Goal: Information Seeking & Learning: Understand process/instructions

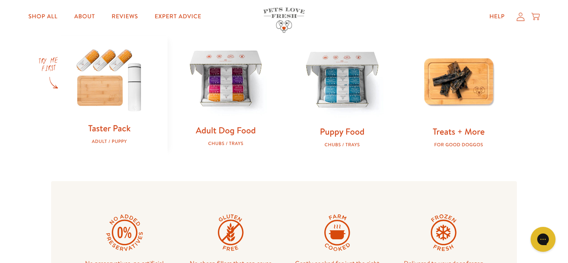
click at [229, 78] on img at bounding box center [226, 80] width 90 height 90
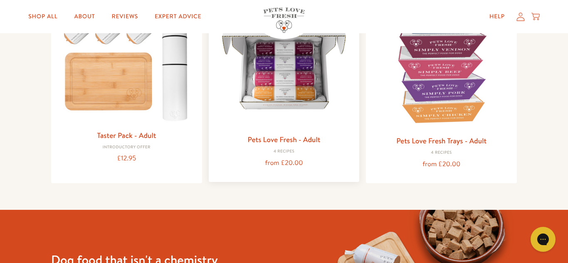
click at [286, 76] on img at bounding box center [284, 62] width 138 height 138
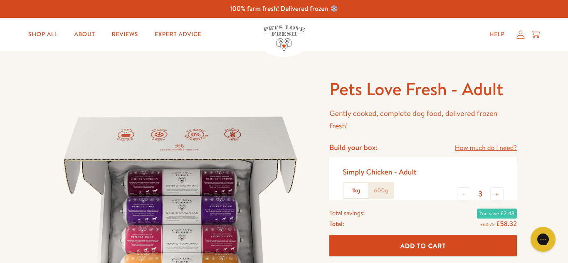
scroll to position [17, 0]
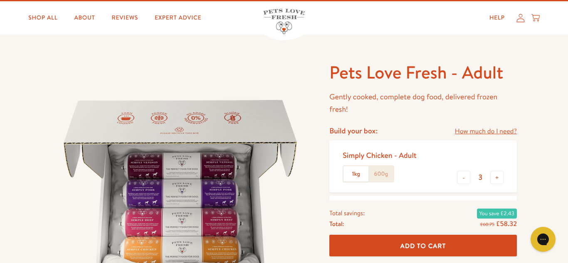
click at [386, 173] on label "600g" at bounding box center [381, 174] width 25 height 16
click at [0, 0] on input "600g" at bounding box center [0, 0] width 0 height 0
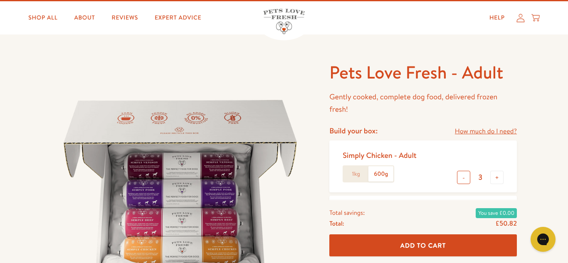
click at [460, 177] on button "-" at bounding box center [463, 177] width 13 height 13
type input "2"
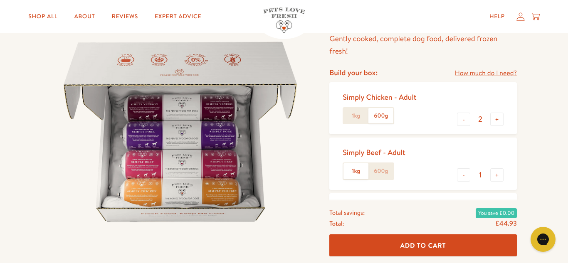
scroll to position [83, 0]
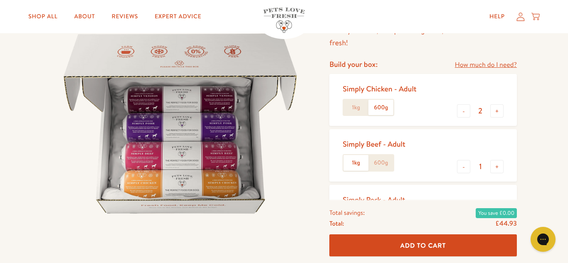
click at [381, 161] on label "600g" at bounding box center [381, 163] width 25 height 16
click at [0, 0] on input "600g" at bounding box center [0, 0] width 0 height 0
click at [496, 168] on button "+" at bounding box center [496, 166] width 13 height 13
type input "2"
click at [538, 168] on div "Pets Love Fresh - Adult Gently cooked, complete dog food, delivered frozen fres…" at bounding box center [284, 232] width 568 height 528
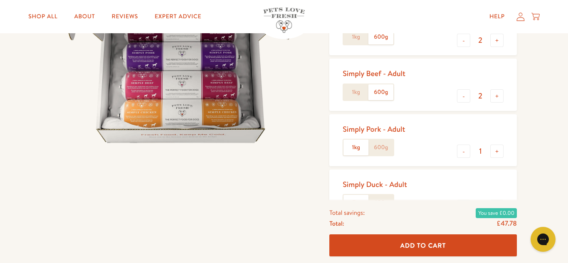
scroll to position [200, 0]
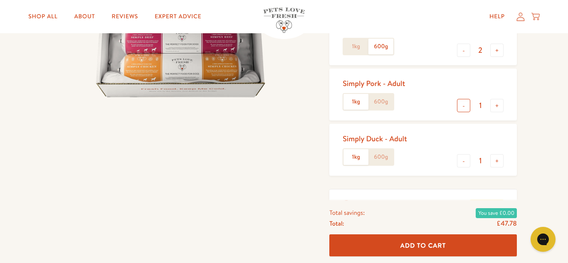
click at [465, 108] on button "-" at bounding box center [463, 105] width 13 height 13
type input "0"
click at [463, 161] on button "-" at bounding box center [463, 160] width 13 height 13
type input "0"
click at [529, 162] on div "Pets Love Fresh - Adult Gently cooked, complete dog food, delivered frozen fres…" at bounding box center [284, 116] width 568 height 528
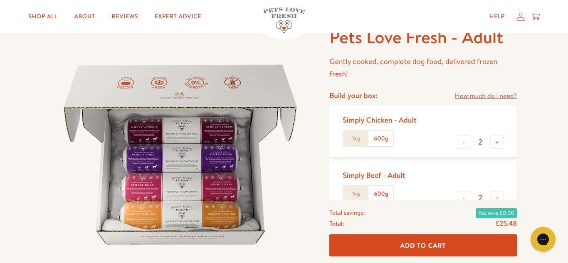
scroll to position [50, 0]
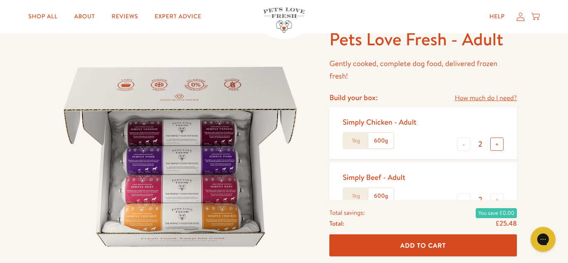
click at [499, 146] on button "+" at bounding box center [496, 144] width 13 height 13
type input "3"
click at [499, 199] on button "+" at bounding box center [496, 199] width 13 height 13
type input "3"
click at [482, 96] on link "How much do I need?" at bounding box center [486, 98] width 62 height 11
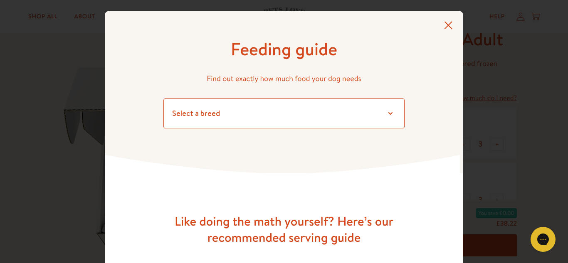
click at [390, 114] on select "Select a breed Affenpinscher Afghan hound Airedale terrier Akita Alaskan Malamu…" at bounding box center [283, 114] width 241 height 30
select select "7"
click at [163, 99] on select "Select a breed Affenpinscher Afghan hound Airedale terrier Akita Alaskan Malamu…" at bounding box center [283, 114] width 241 height 30
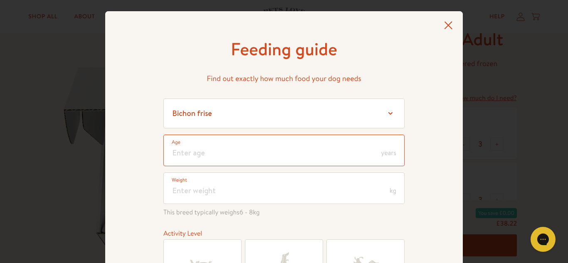
click at [366, 150] on input "number" at bounding box center [283, 151] width 241 height 32
type input "5"
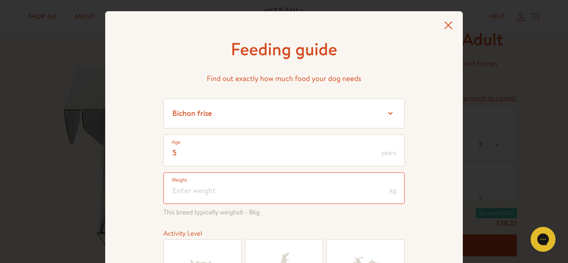
click at [270, 193] on input "number" at bounding box center [283, 189] width 241 height 32
type input "12"
click at [134, 242] on div "Feeding guide Find out exactly how much food your dog needs Select a breed Affe…" at bounding box center [284, 191] width 358 height 361
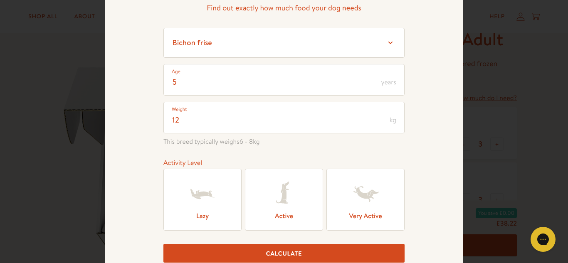
scroll to position [83, 0]
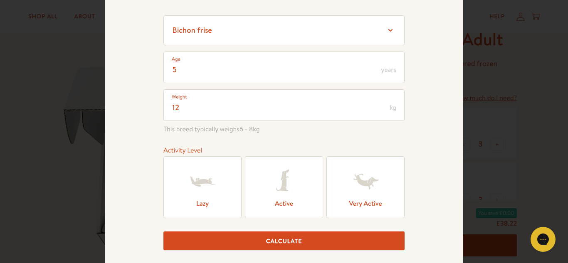
click at [203, 182] on icon at bounding box center [203, 182] width 25 height 10
click at [0, 0] on input "Lazy" at bounding box center [0, 0] width 0 height 0
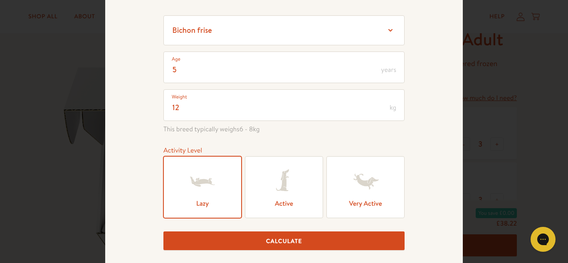
click at [214, 238] on button "Calculate" at bounding box center [283, 241] width 241 height 19
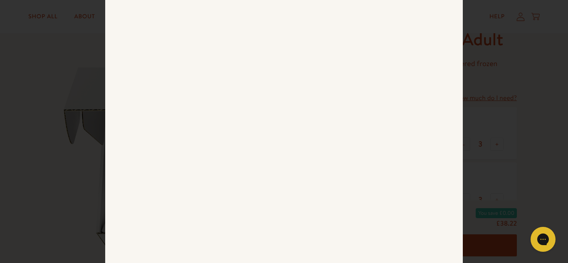
scroll to position [371, 0]
